Goal: Information Seeking & Learning: Find specific fact

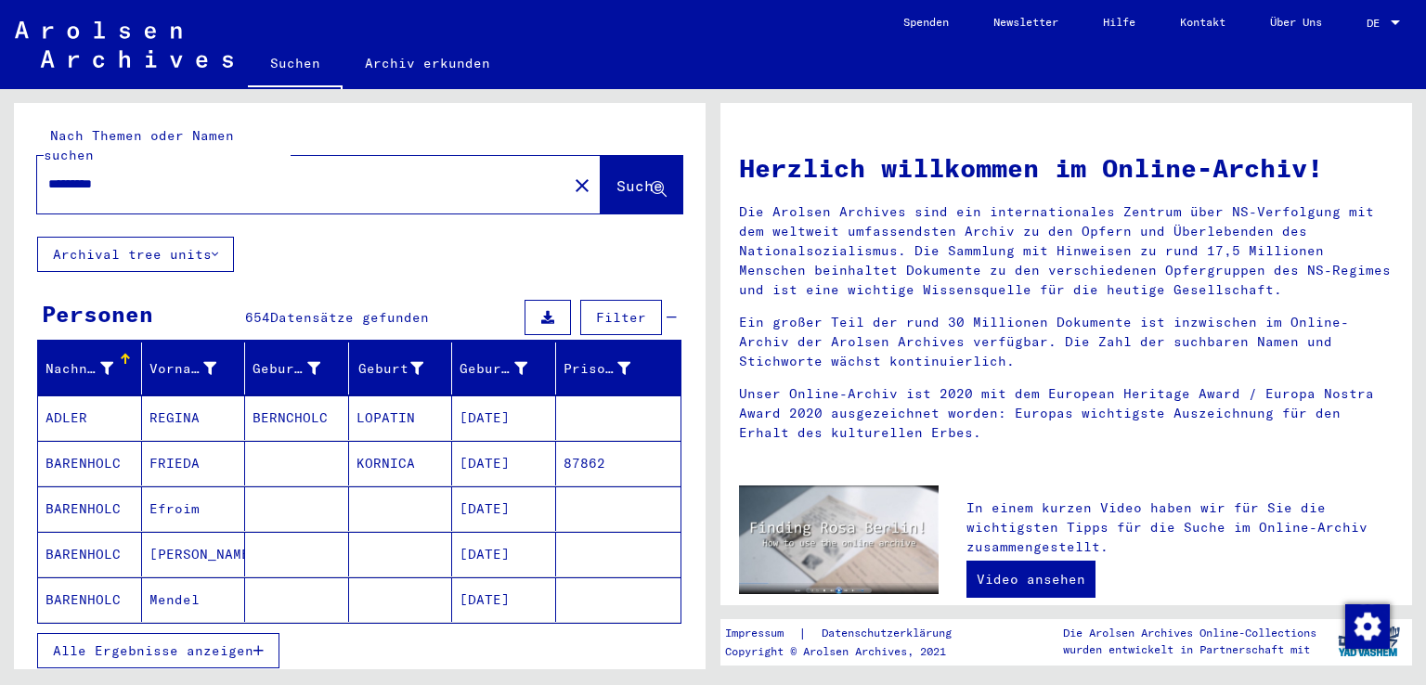
click at [222, 643] on span "Alle Ergebnisse anzeigen" at bounding box center [153, 651] width 201 height 17
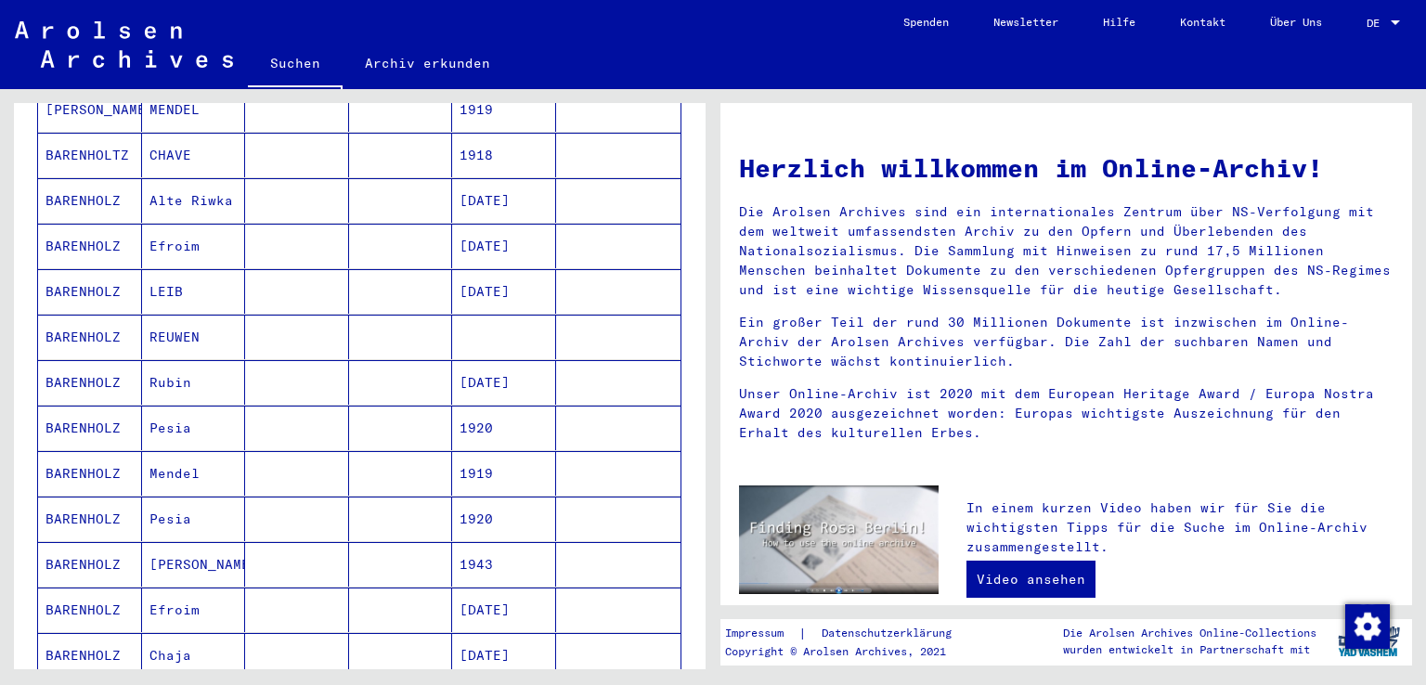
scroll to position [1114, 0]
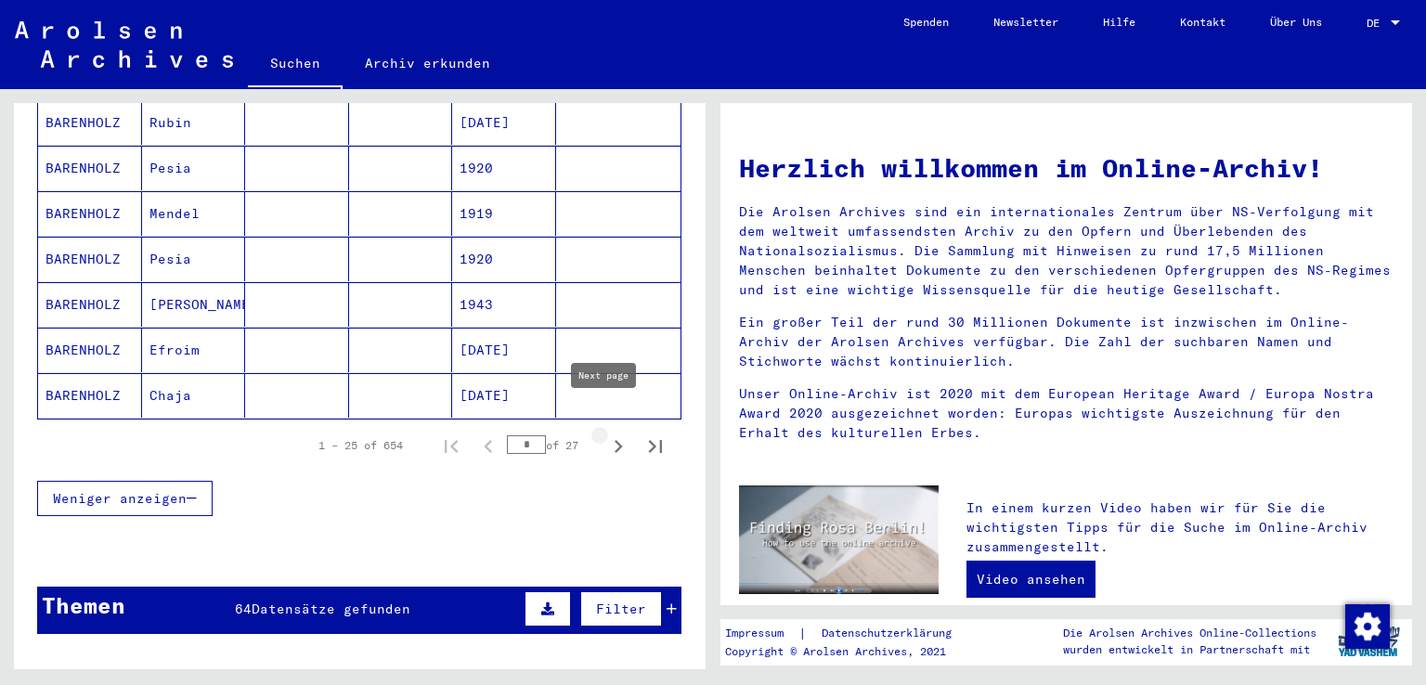
click at [605, 434] on icon "Next page" at bounding box center [618, 447] width 26 height 26
click at [615, 440] on icon "Next page" at bounding box center [619, 446] width 8 height 13
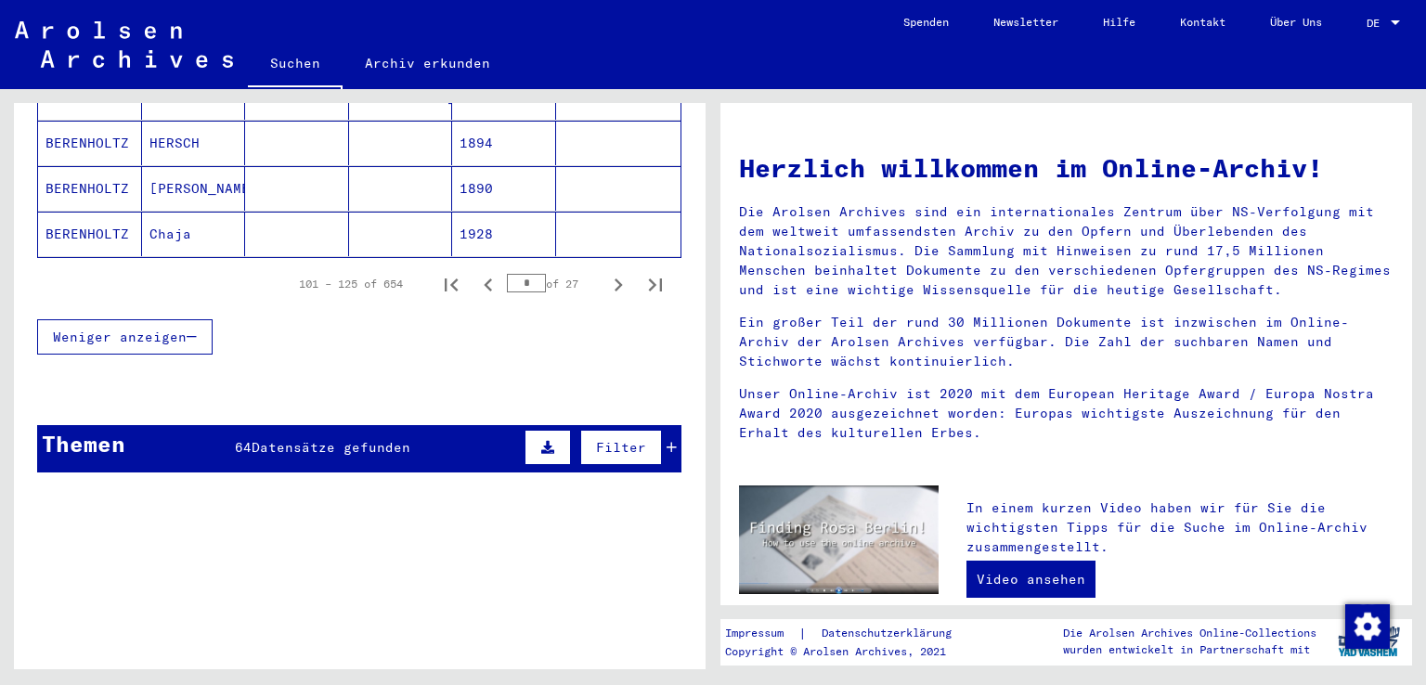
scroll to position [1179, 0]
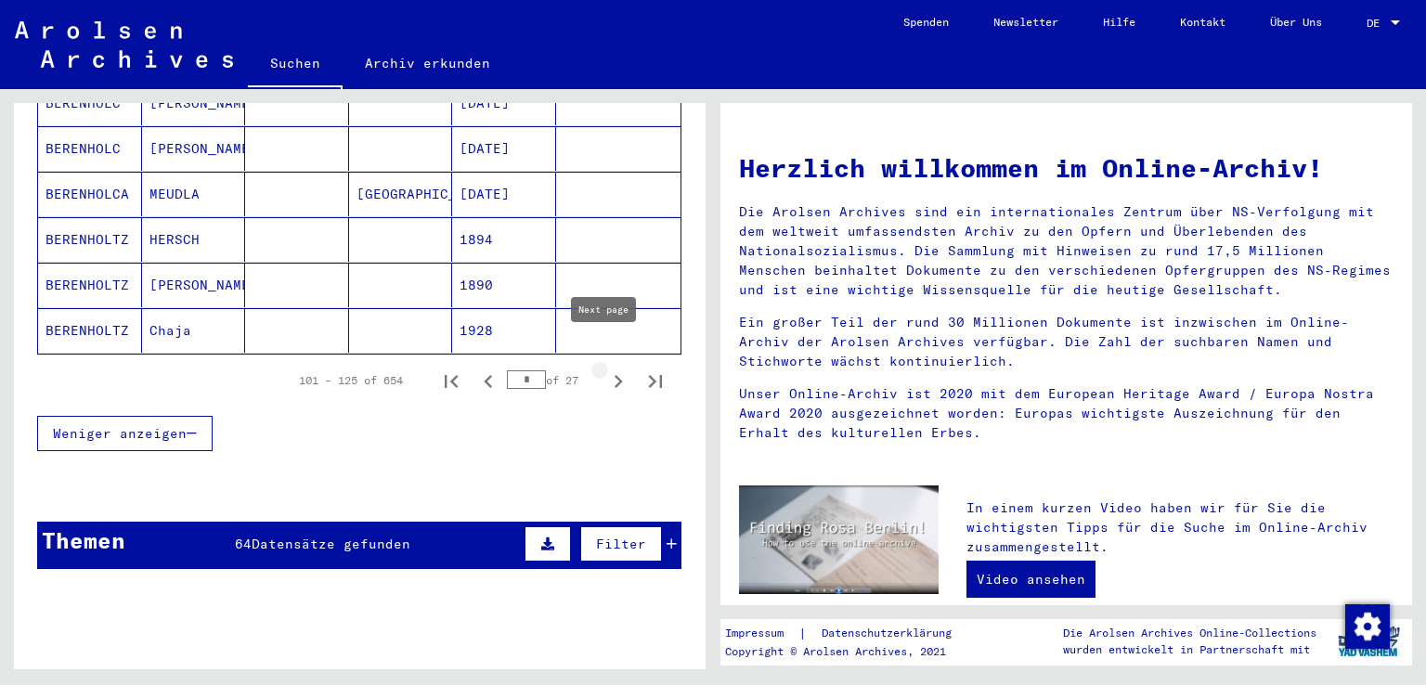
click at [605, 369] on icon "Next page" at bounding box center [618, 382] width 26 height 26
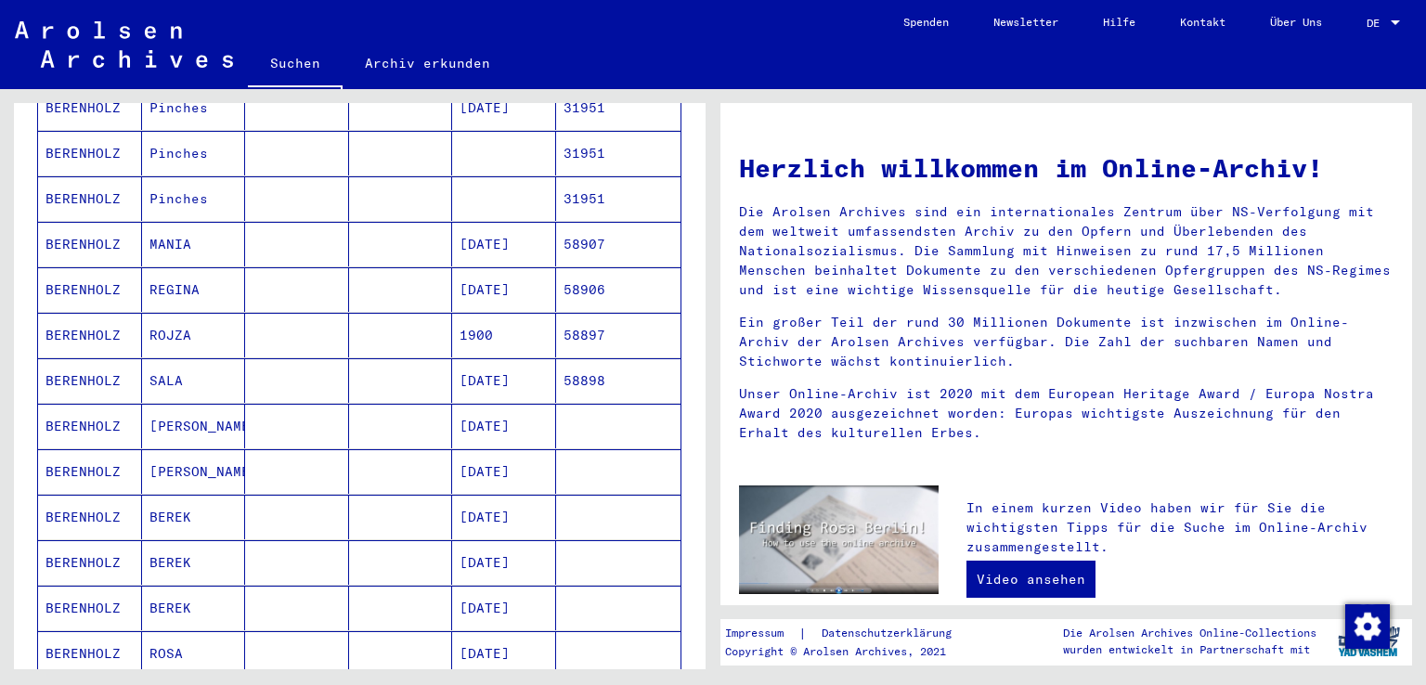
scroll to position [622, 0]
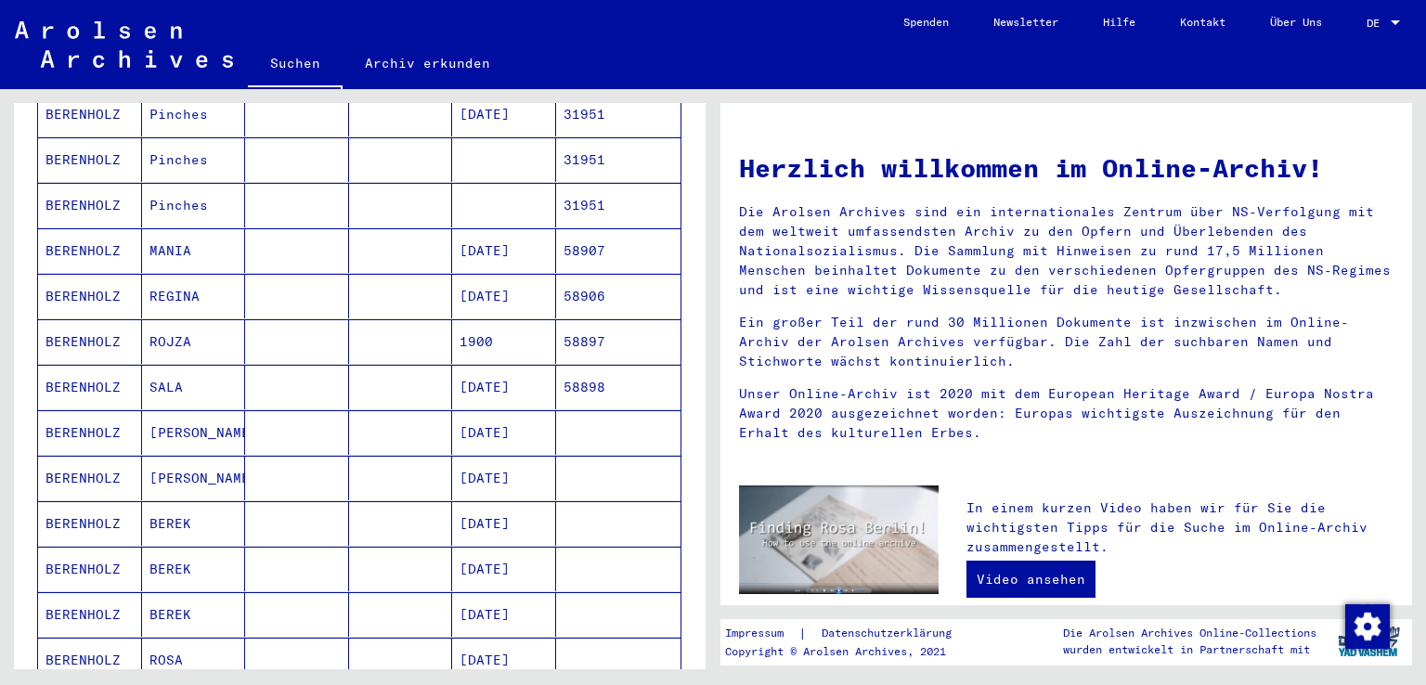
click at [534, 274] on mat-cell "[DATE]" at bounding box center [504, 296] width 104 height 45
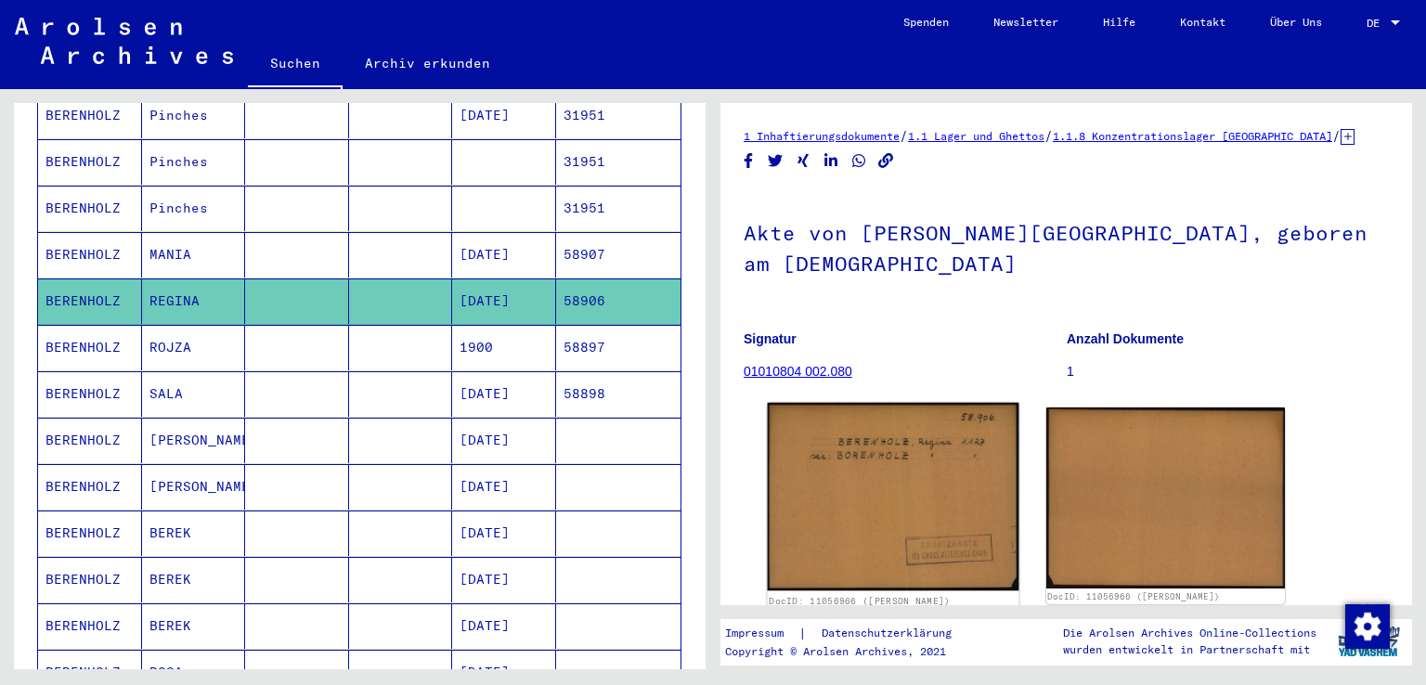
click at [914, 500] on img at bounding box center [893, 497] width 251 height 188
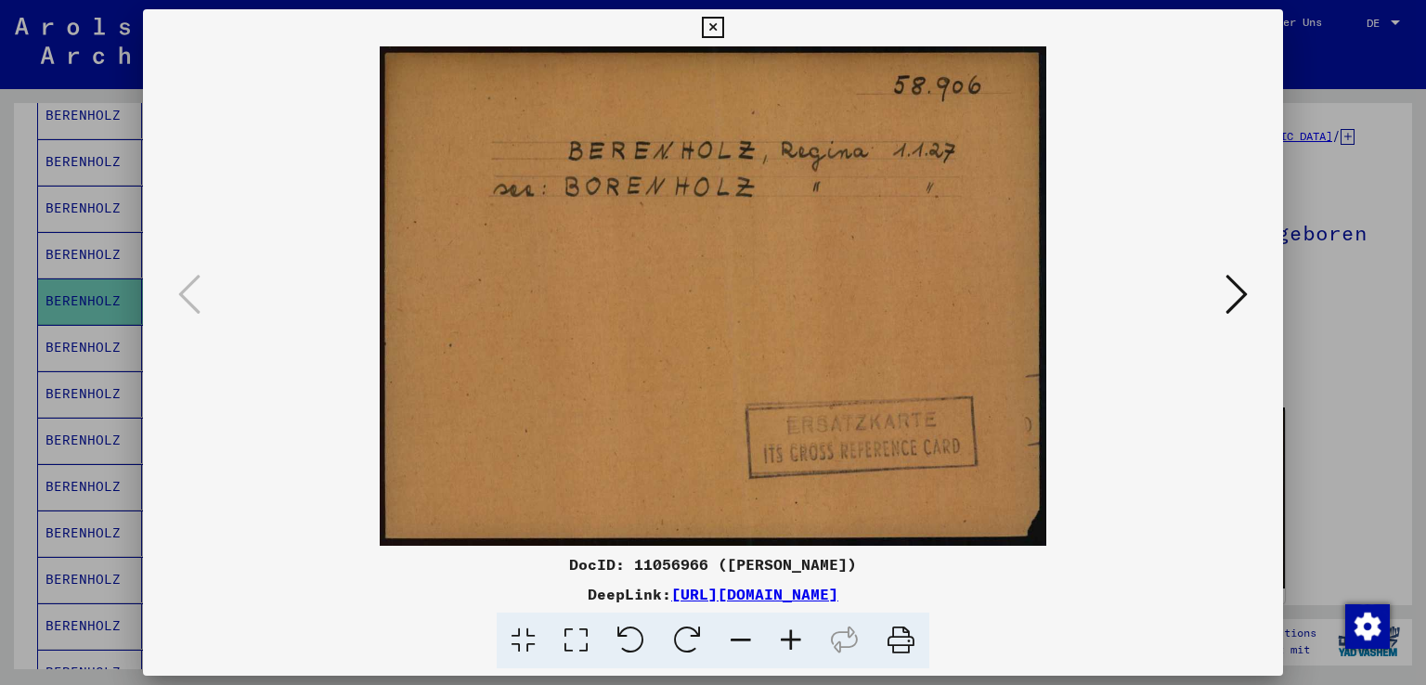
click at [1239, 291] on icon at bounding box center [1237, 294] width 22 height 45
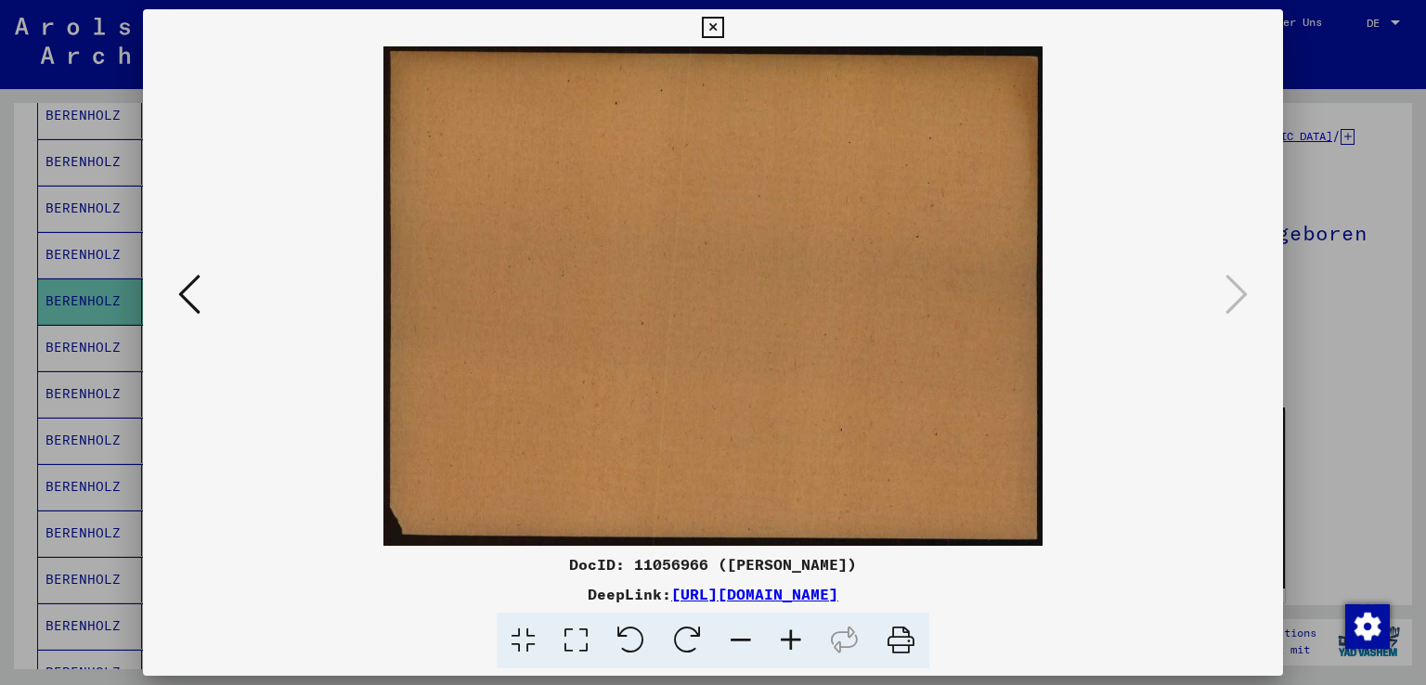
click at [184, 294] on icon at bounding box center [189, 294] width 22 height 45
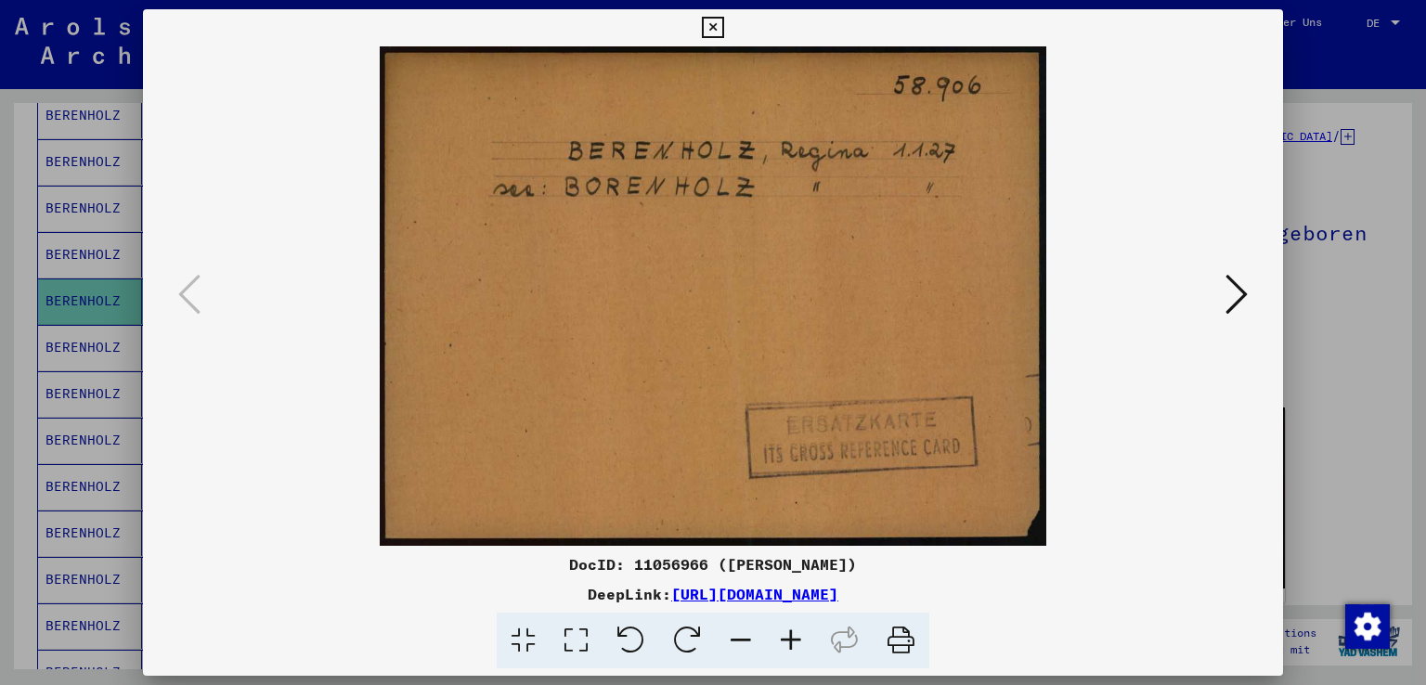
click at [710, 28] on icon at bounding box center [712, 28] width 21 height 22
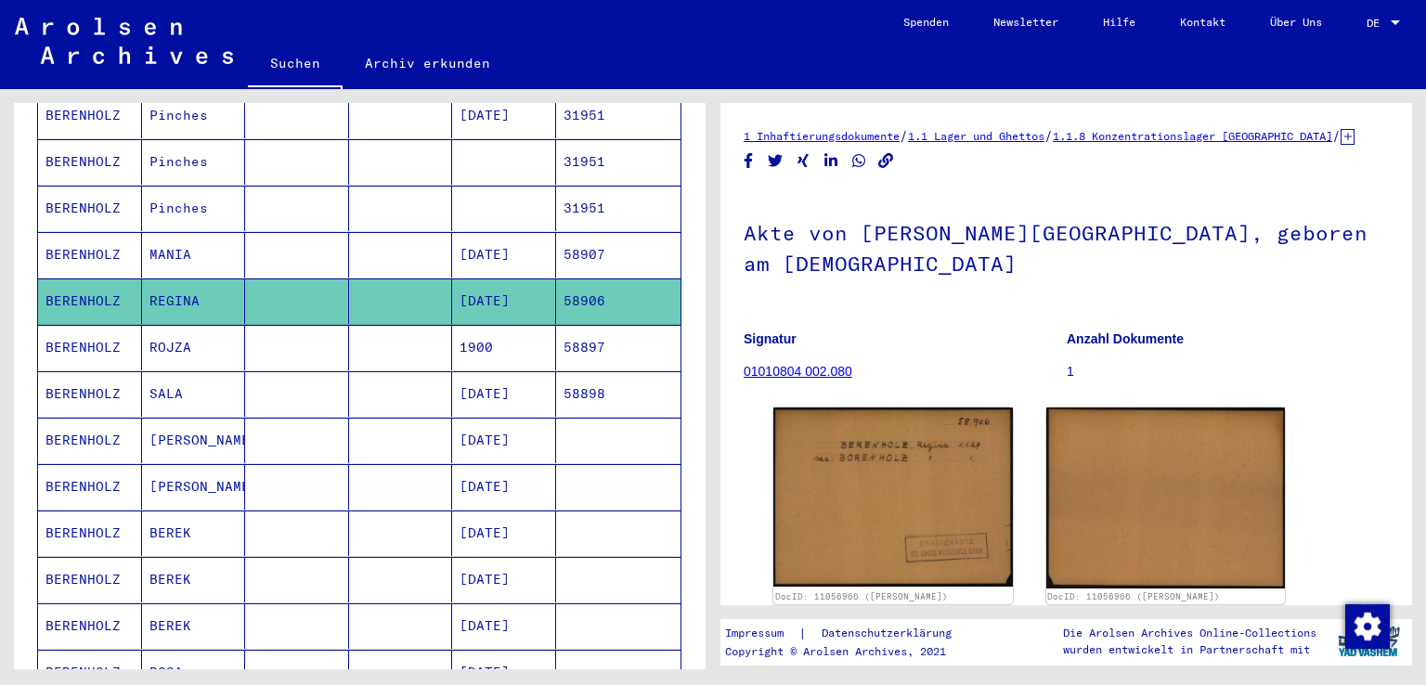
click at [353, 371] on mat-cell at bounding box center [401, 394] width 104 height 46
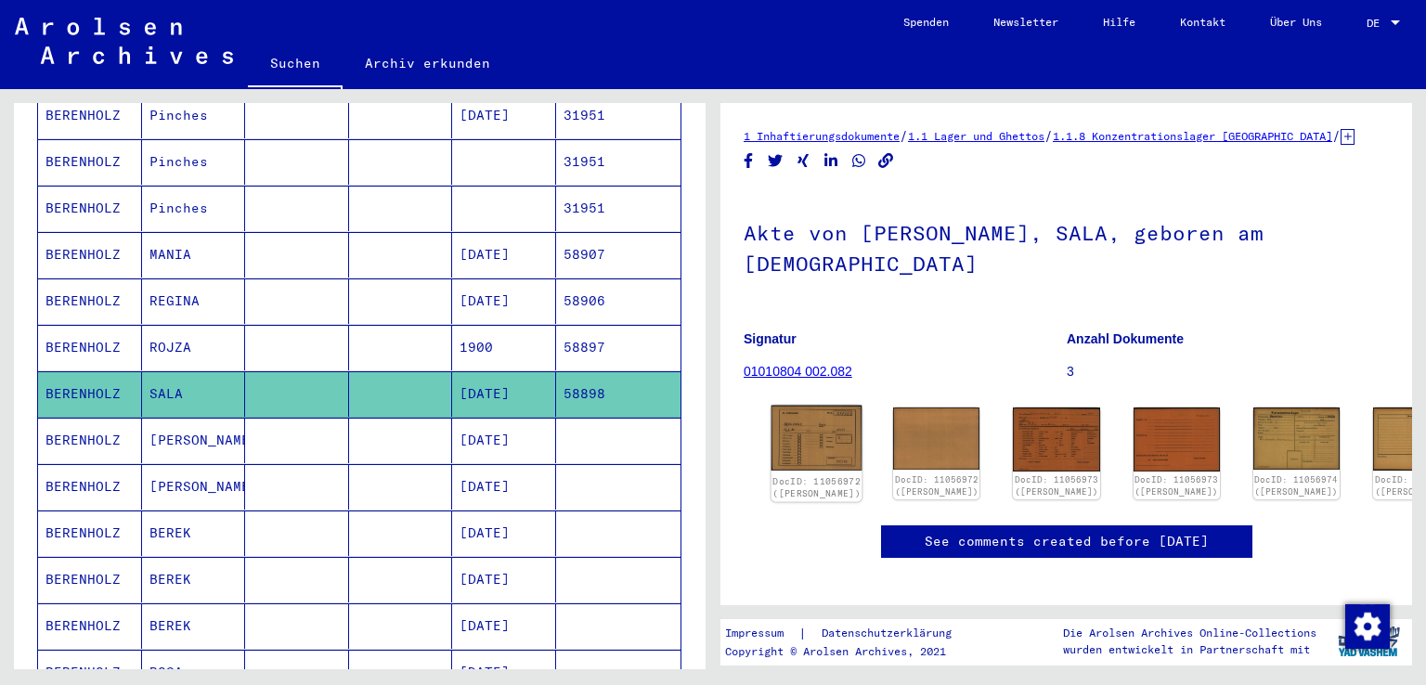
click at [818, 438] on img at bounding box center [817, 438] width 91 height 65
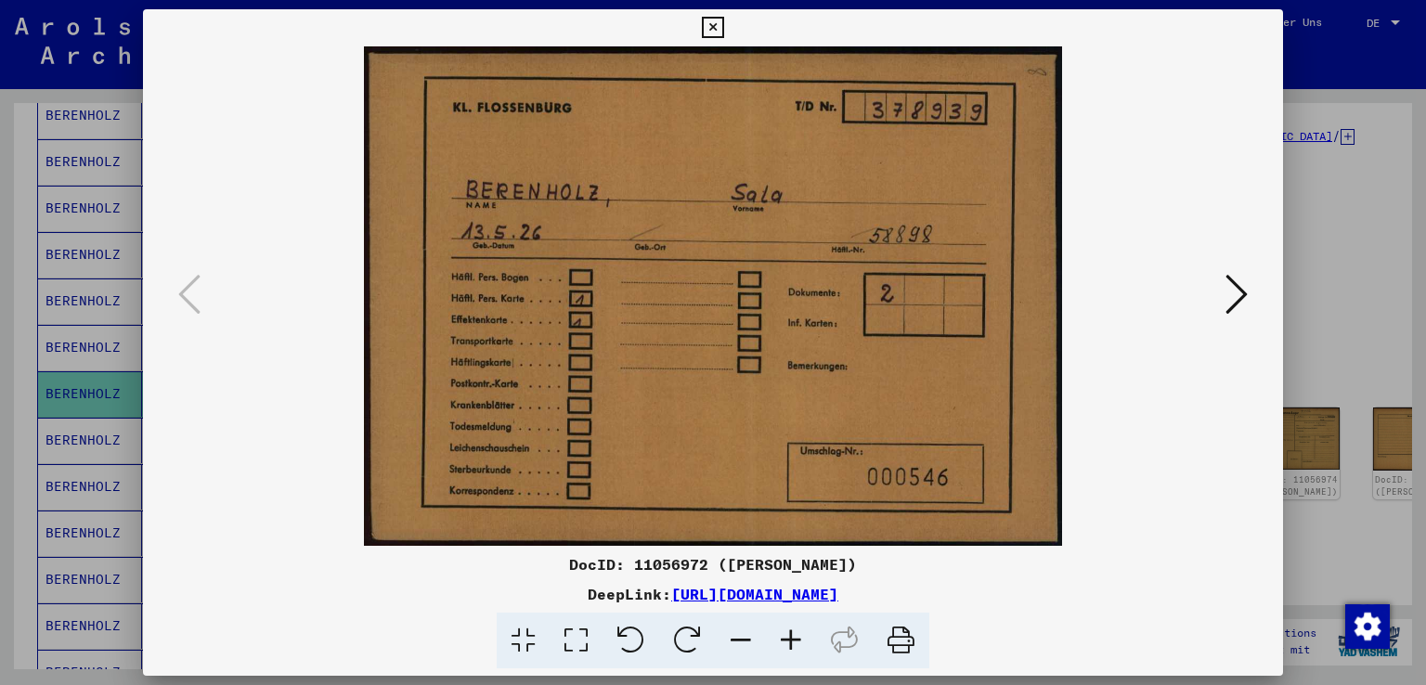
click at [1249, 293] on button at bounding box center [1236, 295] width 33 height 53
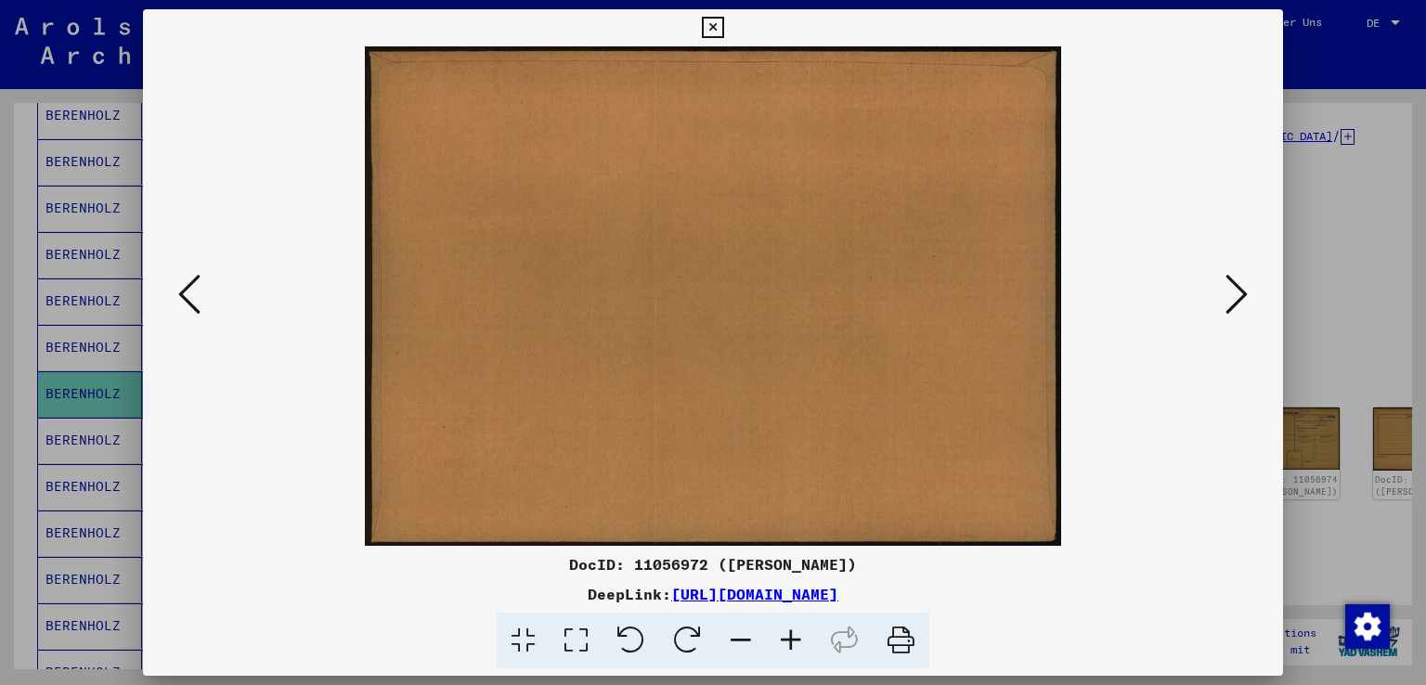
click at [1242, 294] on icon at bounding box center [1237, 294] width 22 height 45
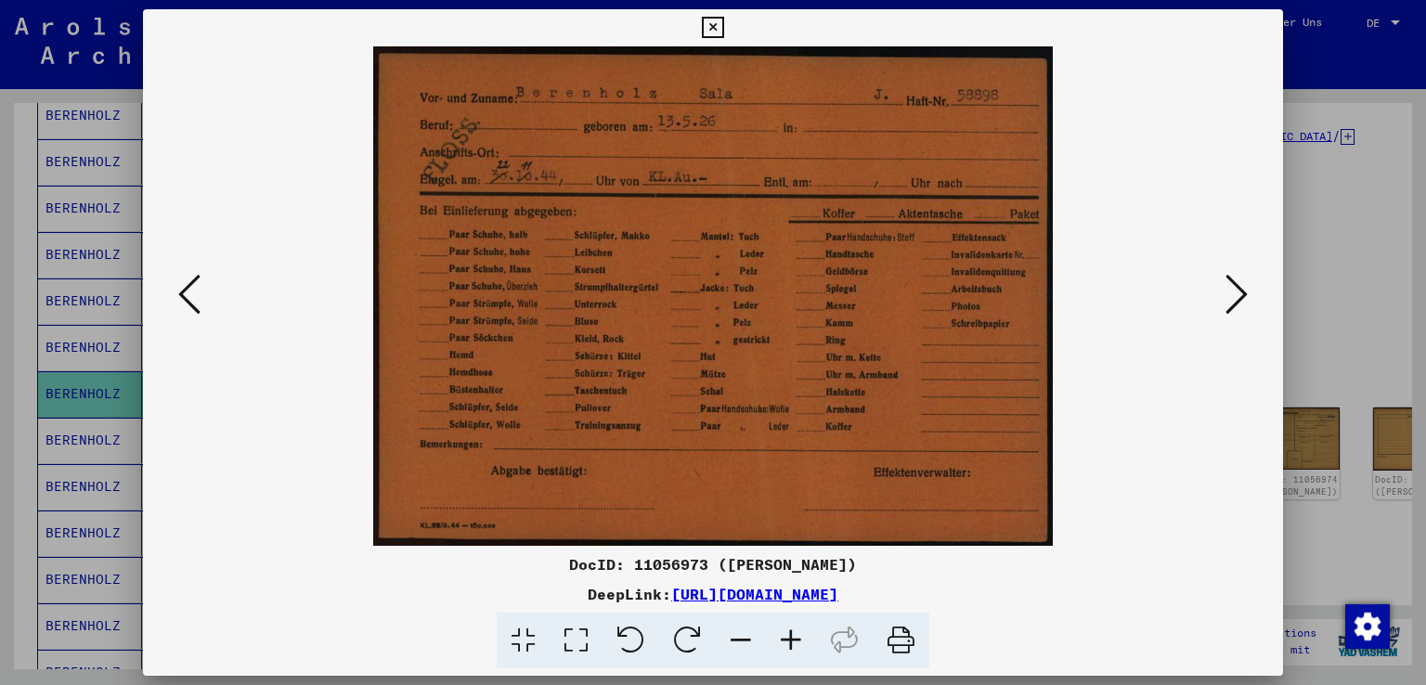
click at [1242, 294] on icon at bounding box center [1237, 294] width 22 height 45
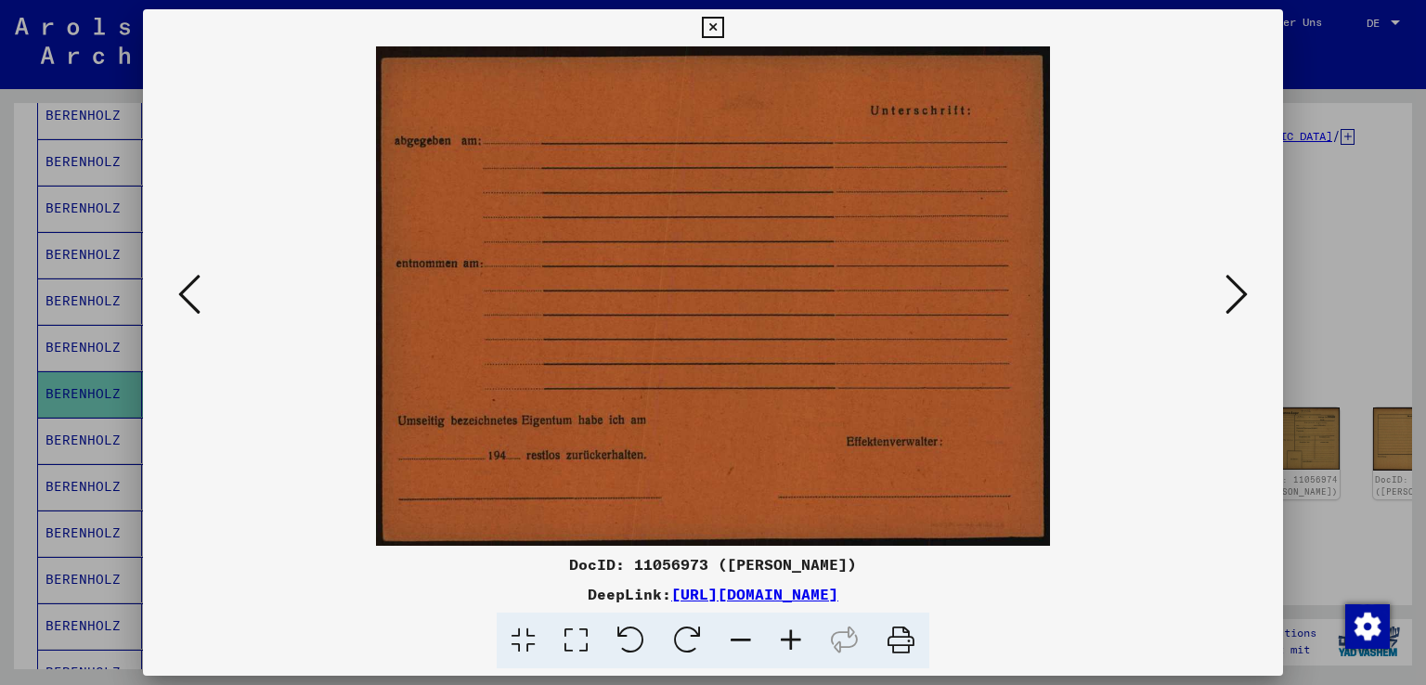
click at [1242, 294] on icon at bounding box center [1237, 294] width 22 height 45
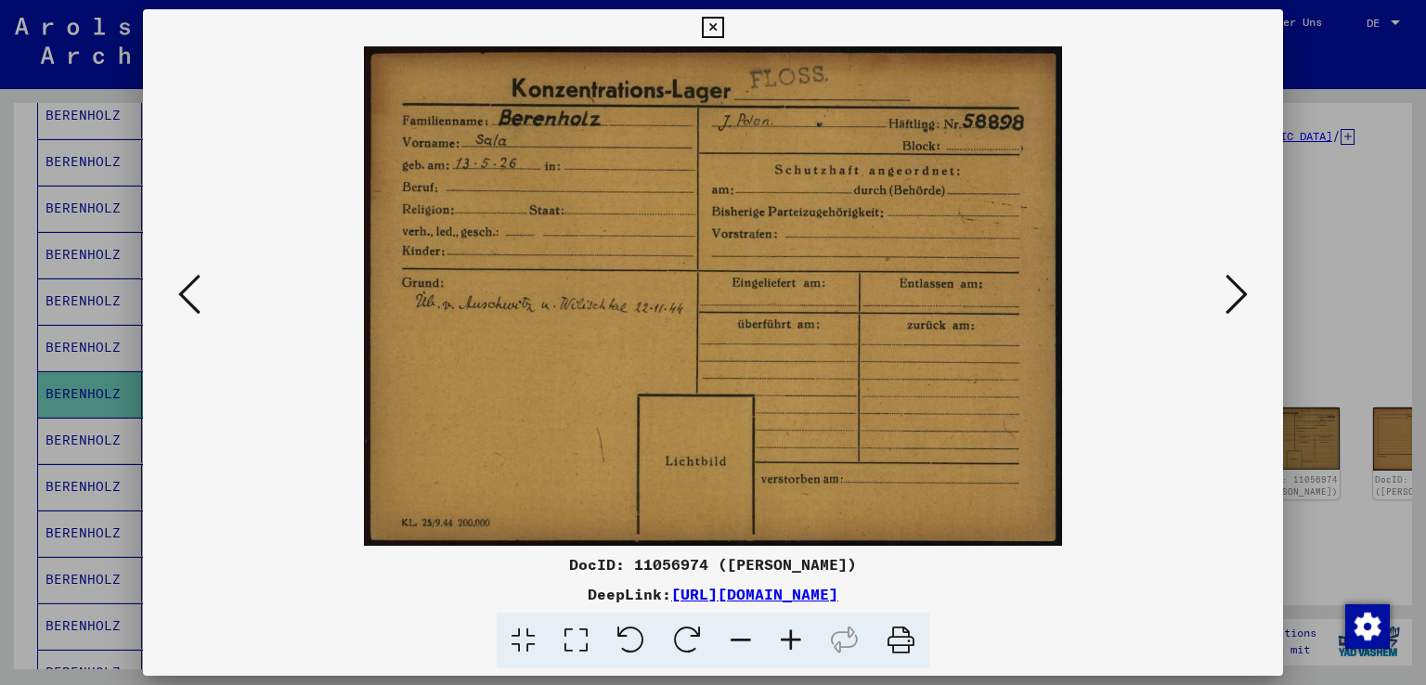
click at [1242, 294] on icon at bounding box center [1237, 294] width 22 height 45
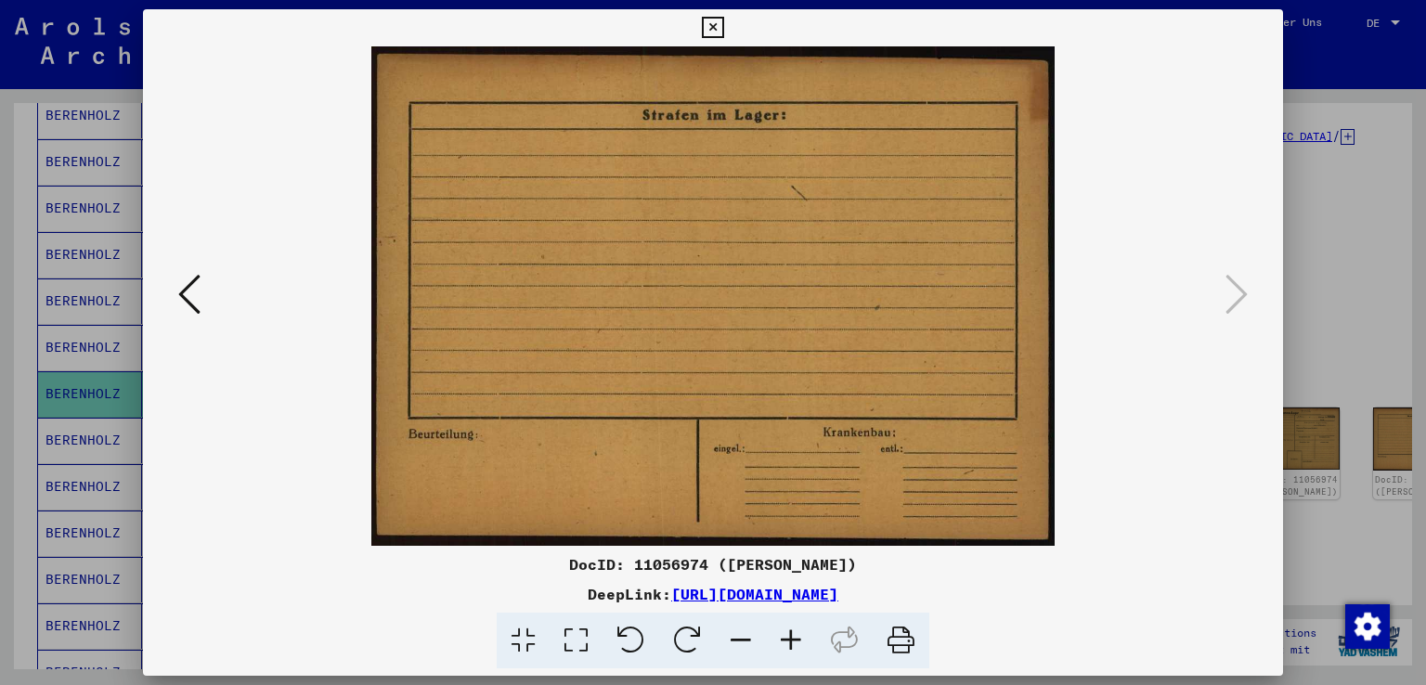
click at [710, 31] on icon at bounding box center [712, 28] width 21 height 22
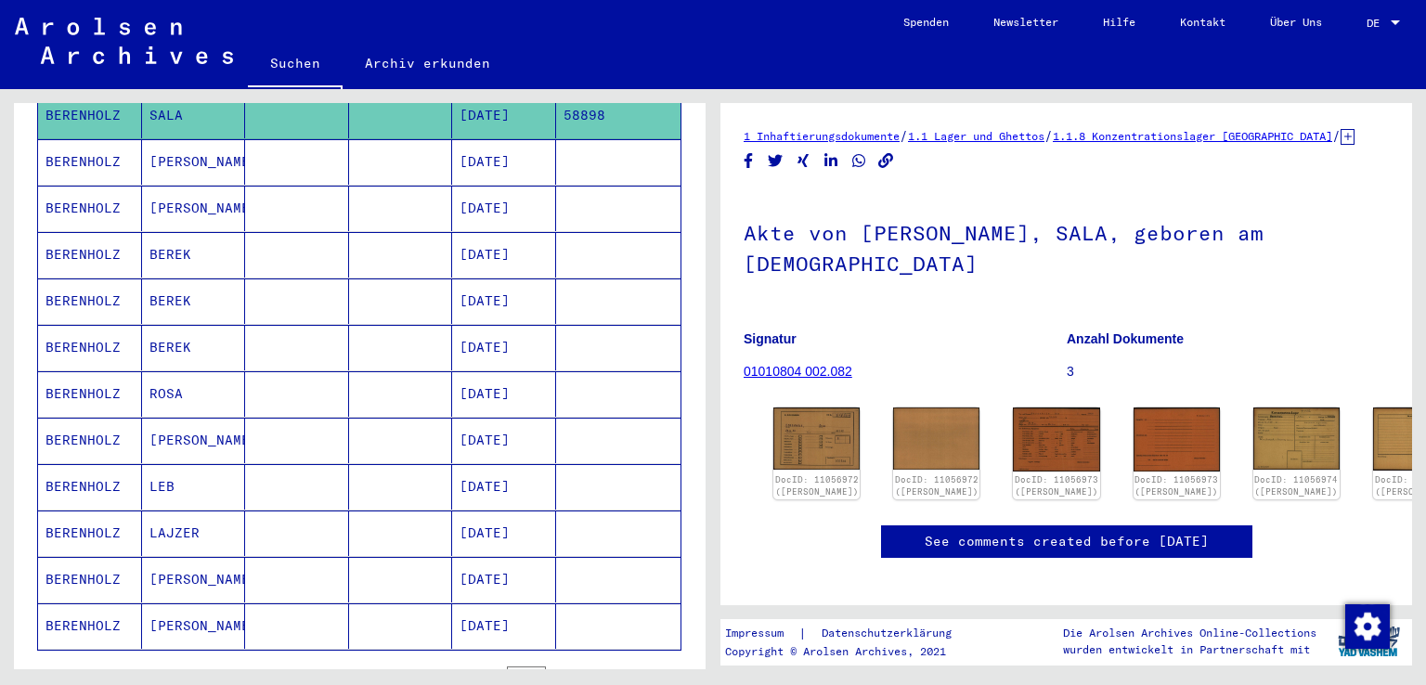
scroll to position [999, 0]
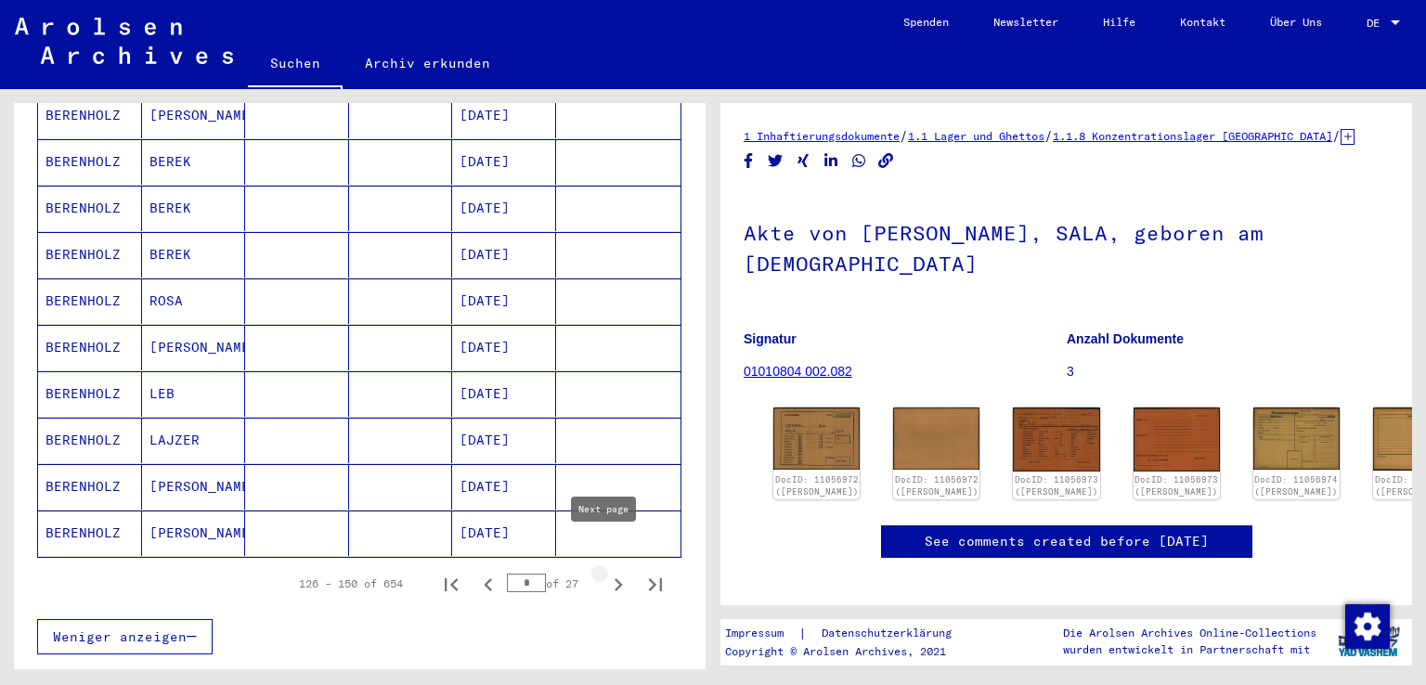
click at [615, 579] on icon "Next page" at bounding box center [619, 585] width 8 height 13
type input "*"
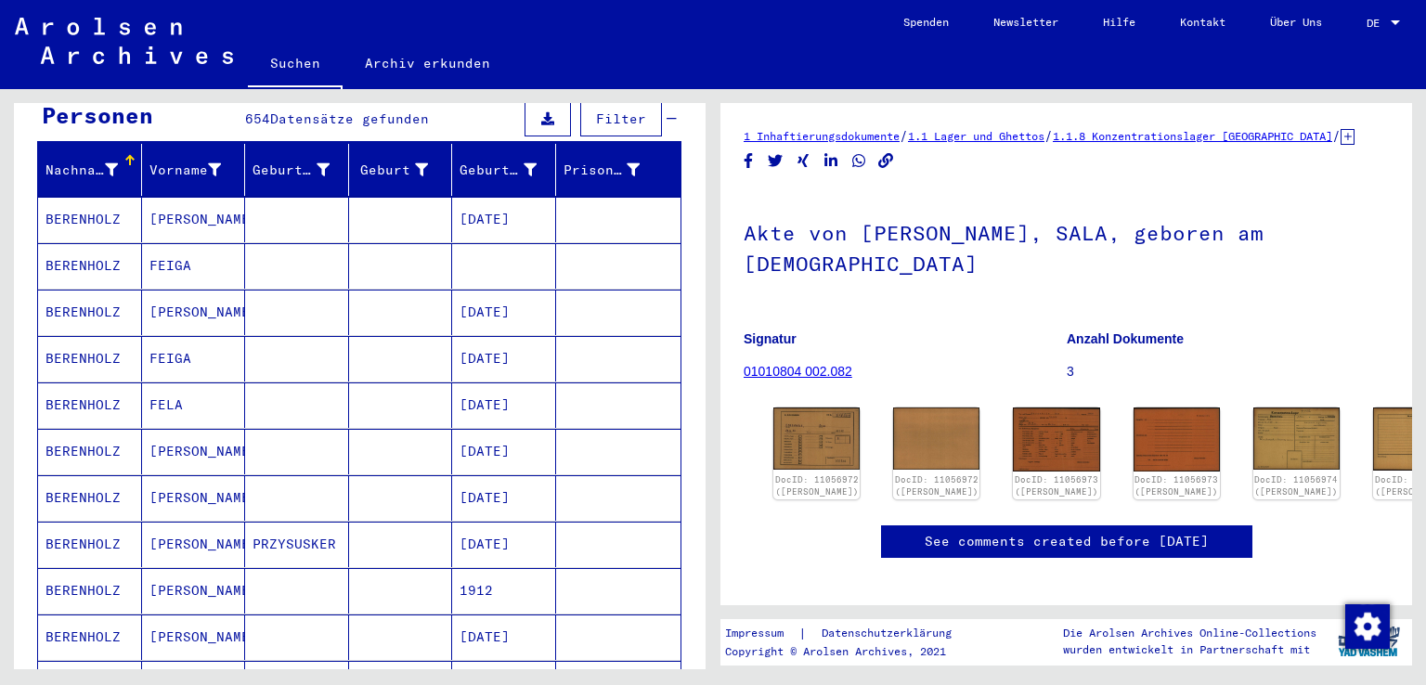
scroll to position [0, 0]
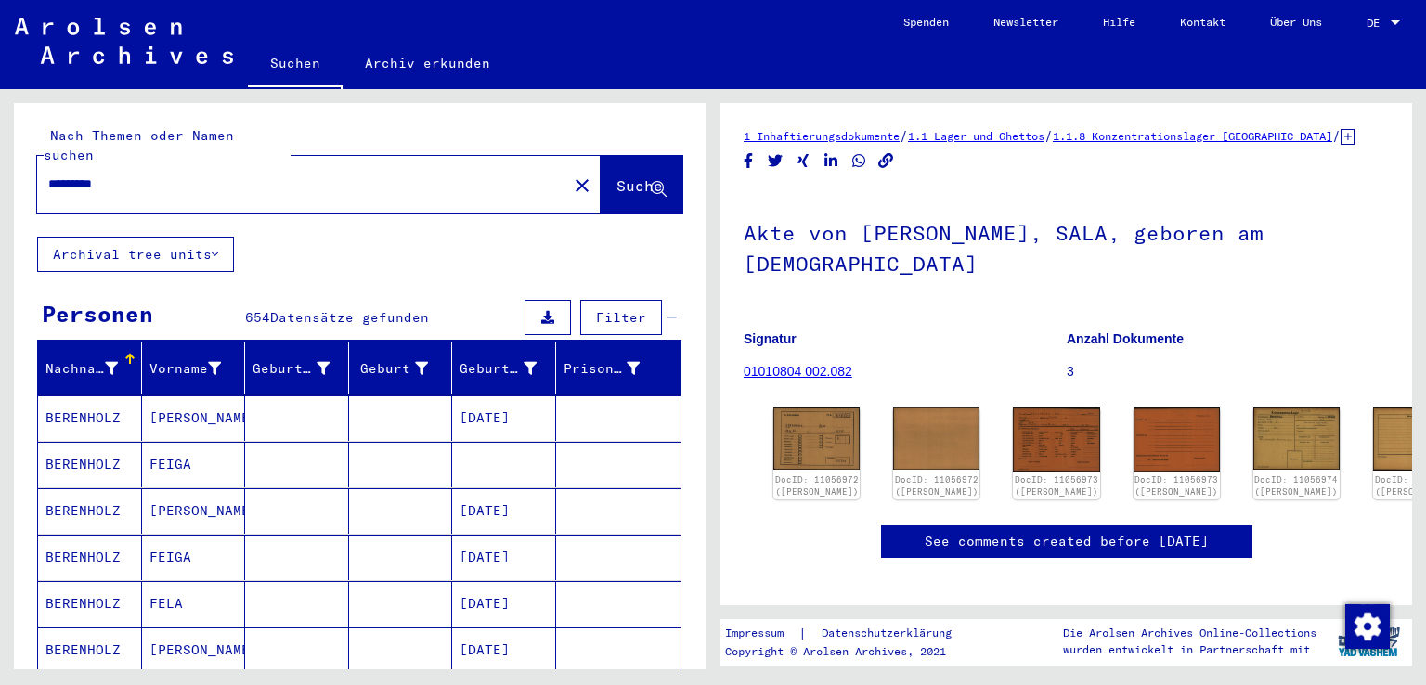
click at [253, 175] on div "*********" at bounding box center [296, 184] width 519 height 42
click at [256, 175] on input "*********" at bounding box center [302, 185] width 508 height 20
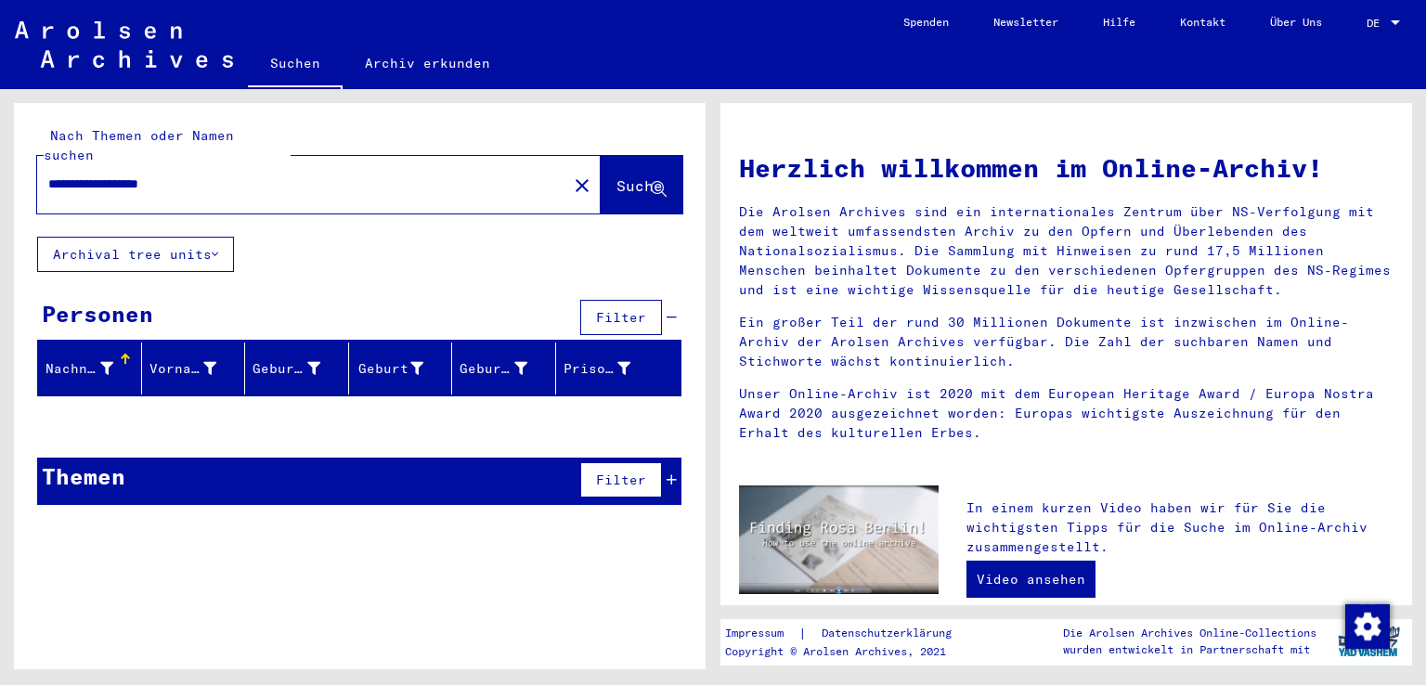
click at [126, 175] on input "**********" at bounding box center [296, 185] width 497 height 20
drag, startPoint x: 156, startPoint y: 163, endPoint x: 282, endPoint y: 180, distance: 127.4
click at [282, 180] on div "**********" at bounding box center [291, 184] width 508 height 42
type input "**********"
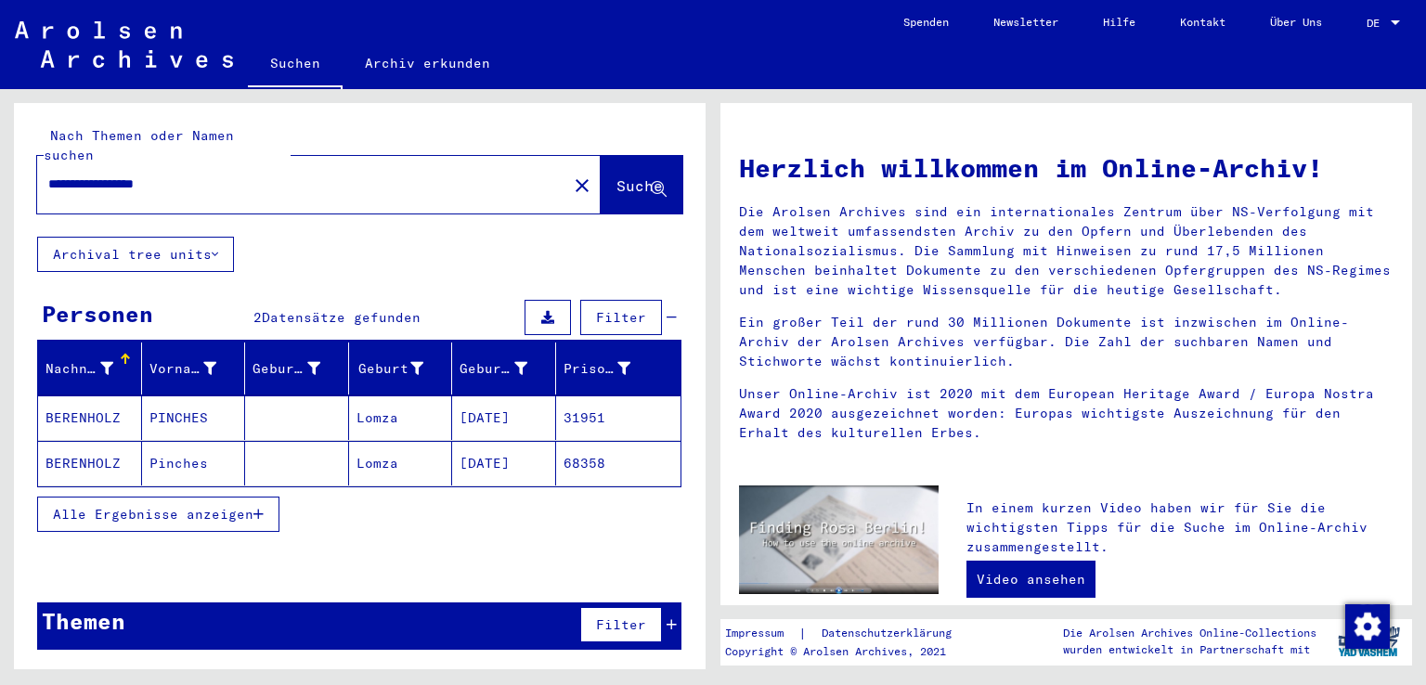
click at [193, 506] on span "Alle Ergebnisse anzeigen" at bounding box center [153, 514] width 201 height 17
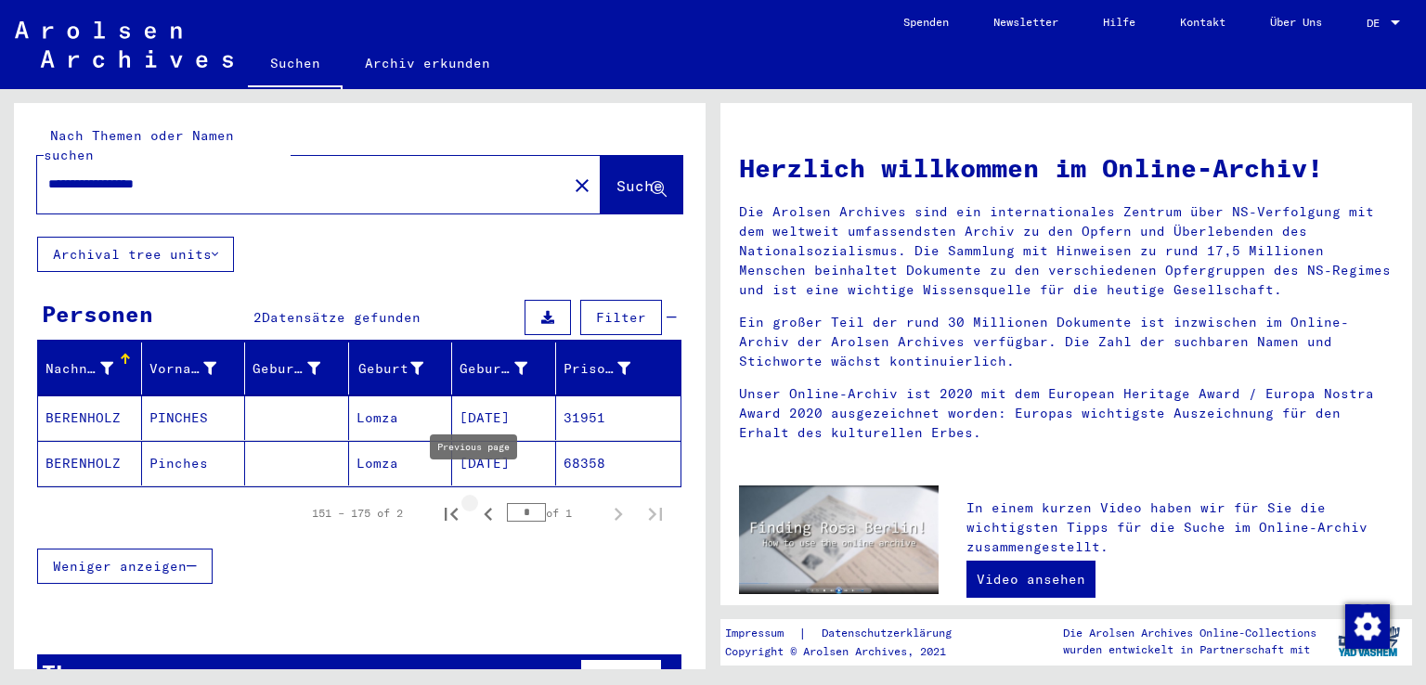
click at [484, 508] on icon "Previous page" at bounding box center [488, 514] width 8 height 13
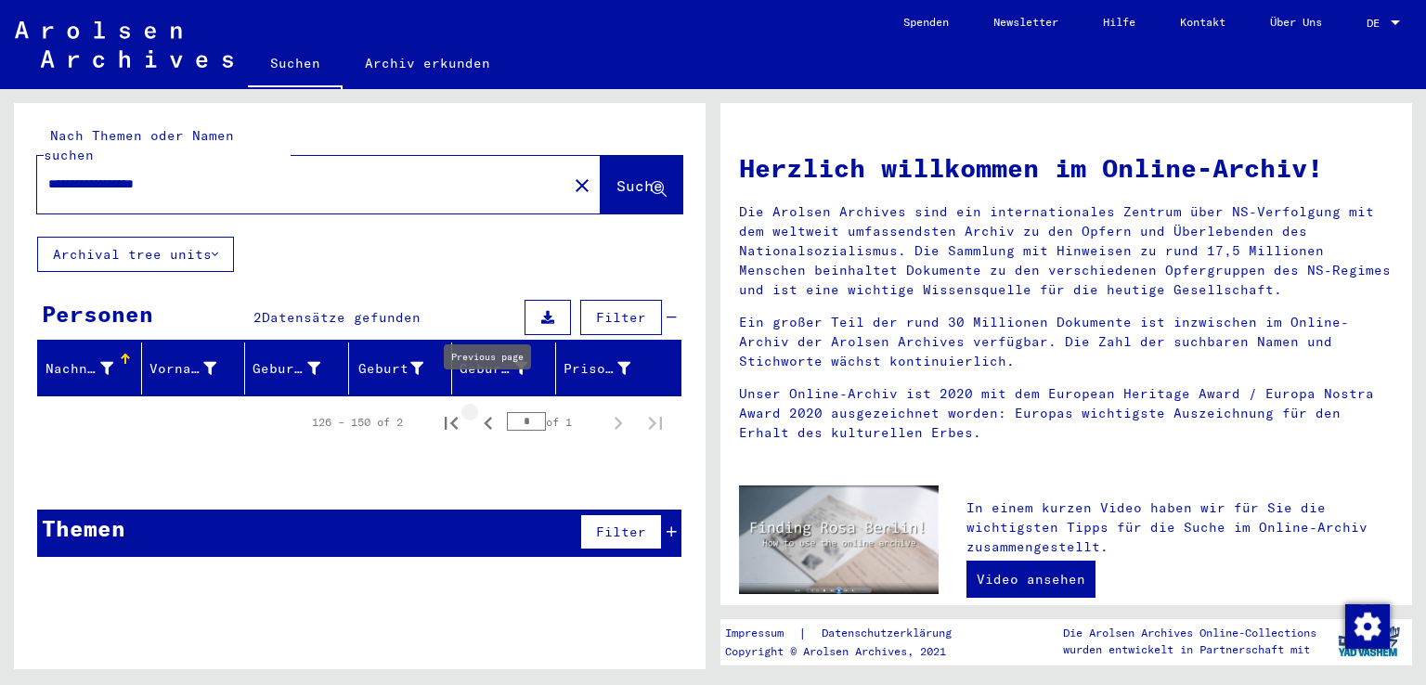
click at [492, 410] on icon "Previous page" at bounding box center [488, 423] width 26 height 26
click at [486, 410] on icon "Previous page" at bounding box center [488, 423] width 26 height 26
type input "*"
click at [571, 175] on mat-icon "close" at bounding box center [582, 186] width 22 height 22
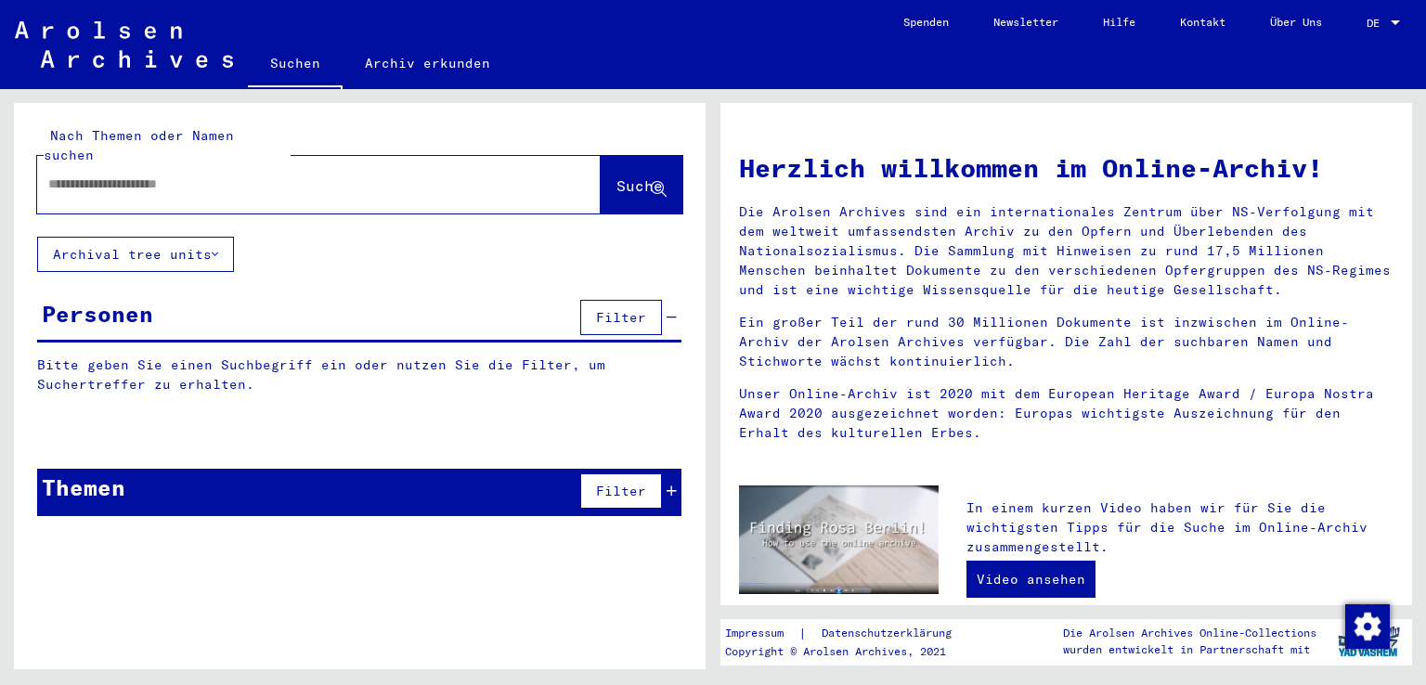
click at [275, 175] on input "text" at bounding box center [296, 185] width 497 height 20
type input "*********"
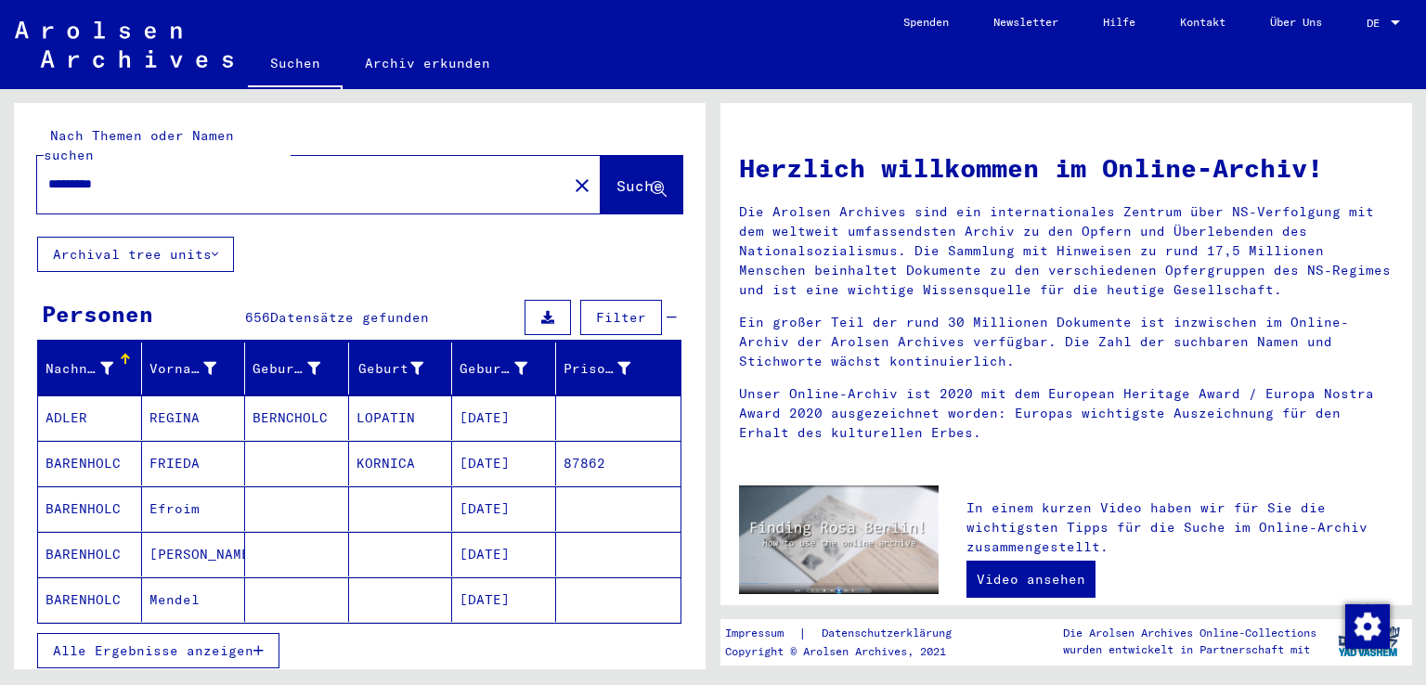
click at [169, 643] on span "Alle Ergebnisse anzeigen" at bounding box center [153, 651] width 201 height 17
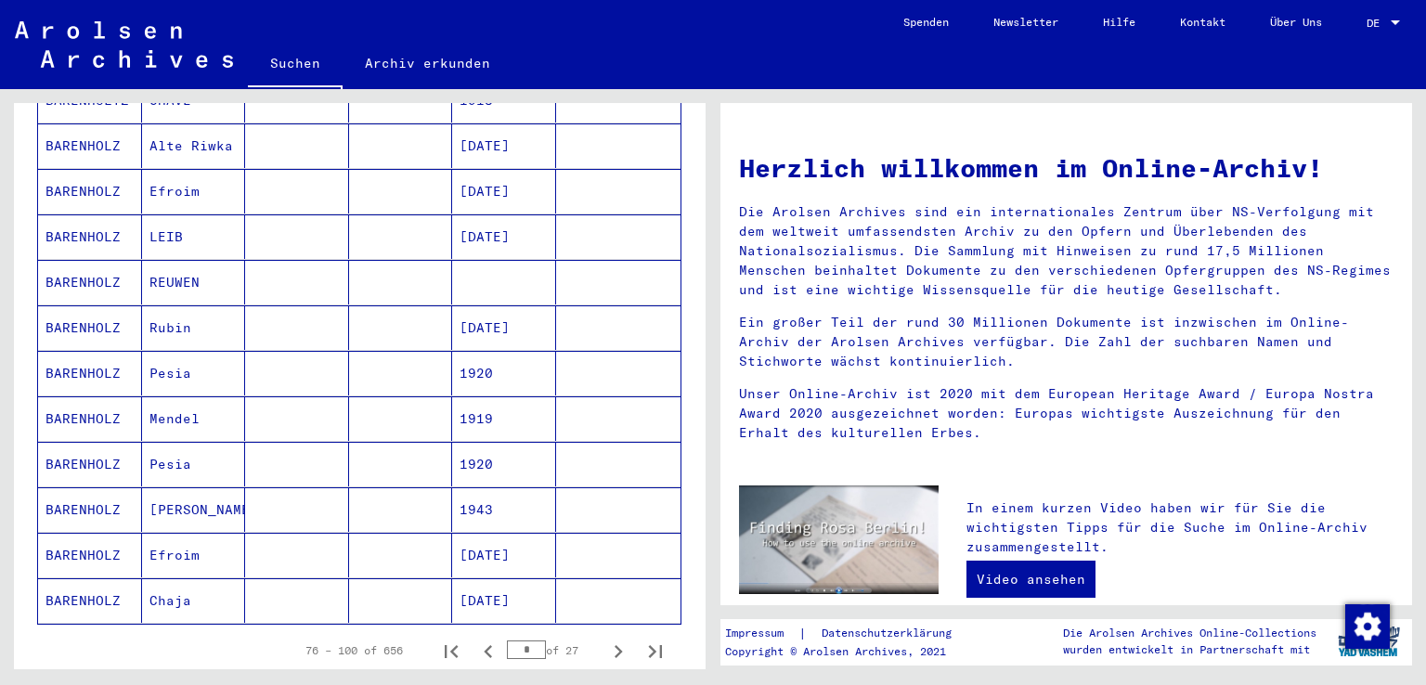
scroll to position [1021, 0]
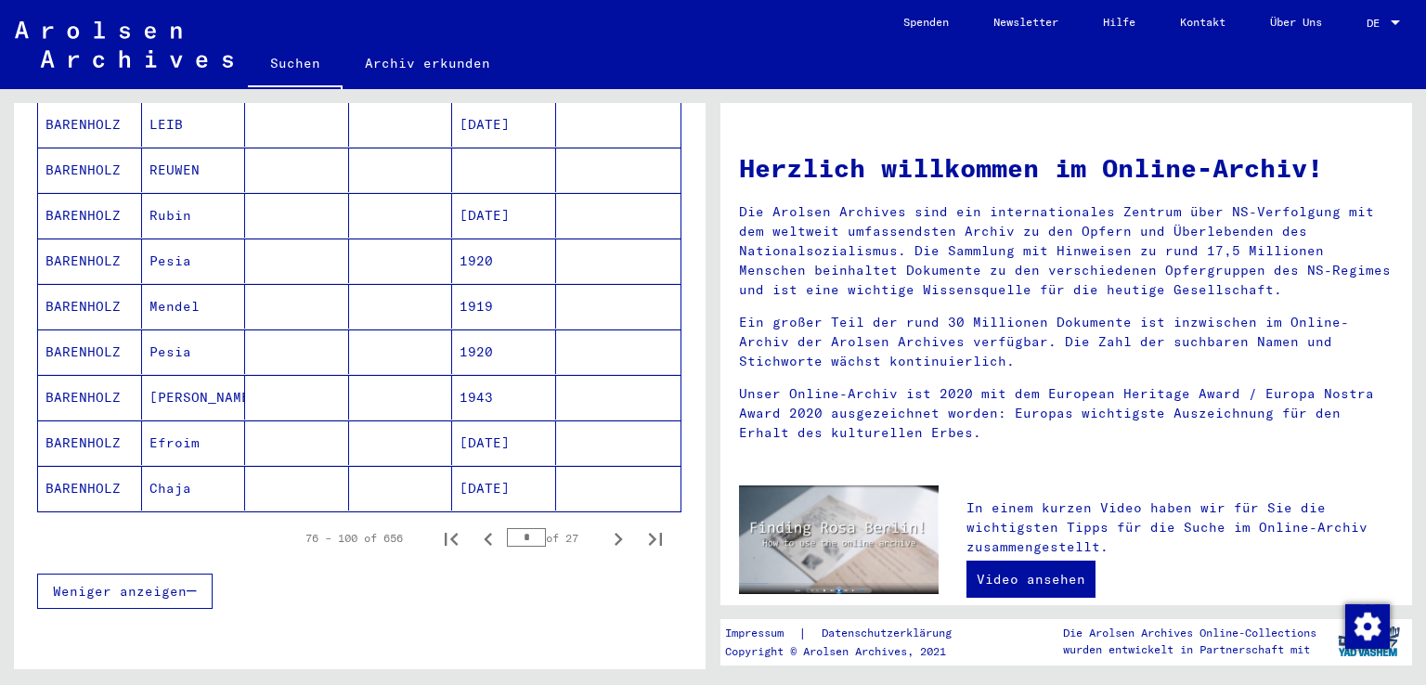
click at [491, 330] on mat-cell "1920" at bounding box center [504, 352] width 104 height 45
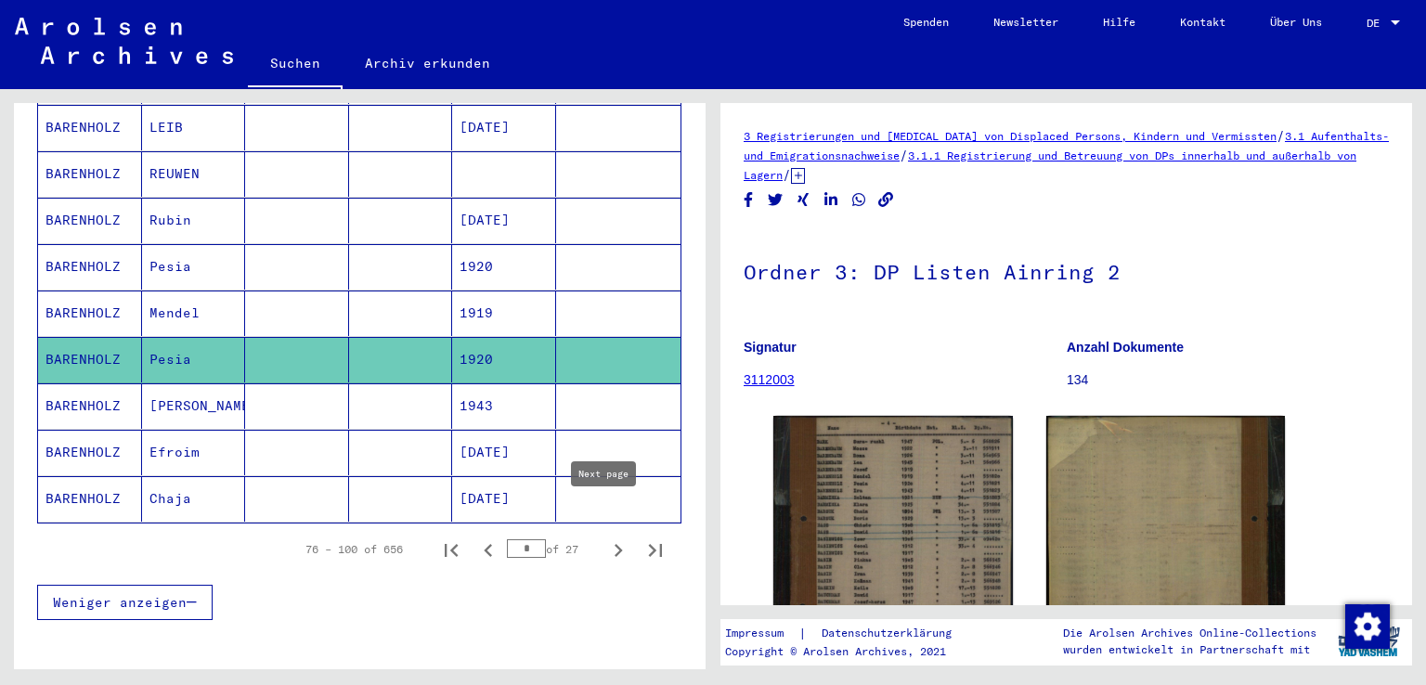
click at [605, 538] on icon "Next page" at bounding box center [618, 551] width 26 height 26
type input "*"
